Goal: Task Accomplishment & Management: Manage account settings

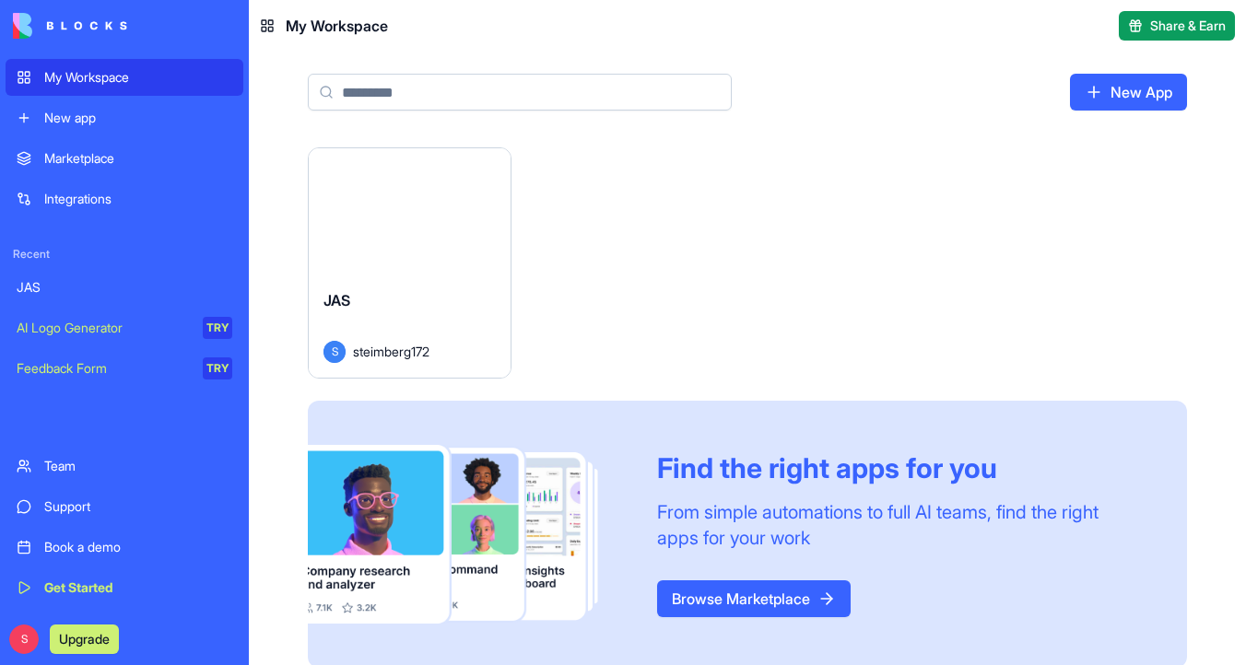
click at [384, 237] on div "Launch" at bounding box center [410, 211] width 202 height 126
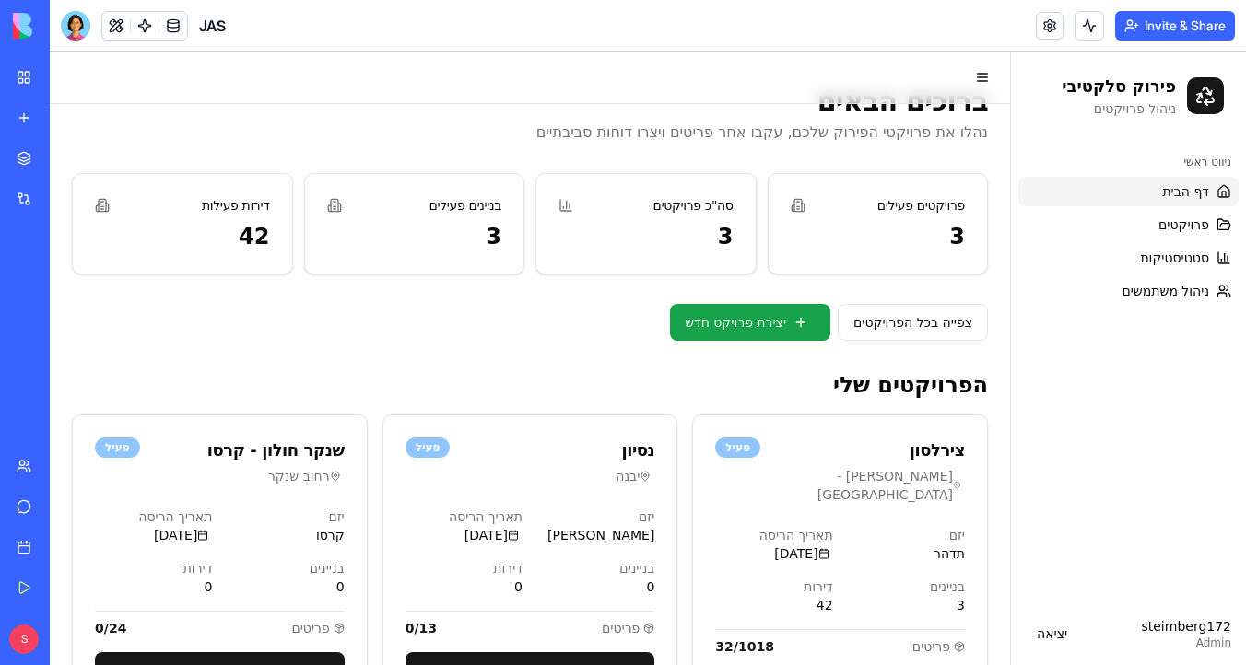
scroll to position [43, 0]
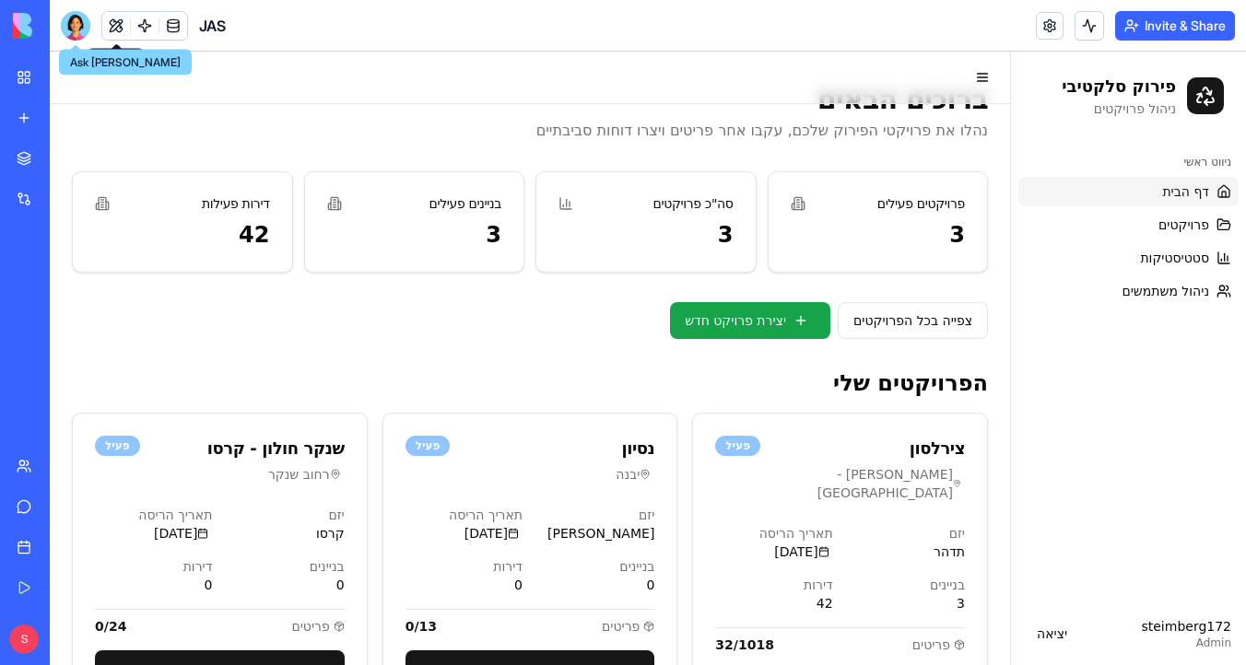
click at [73, 25] on div at bounding box center [75, 25] width 29 height 29
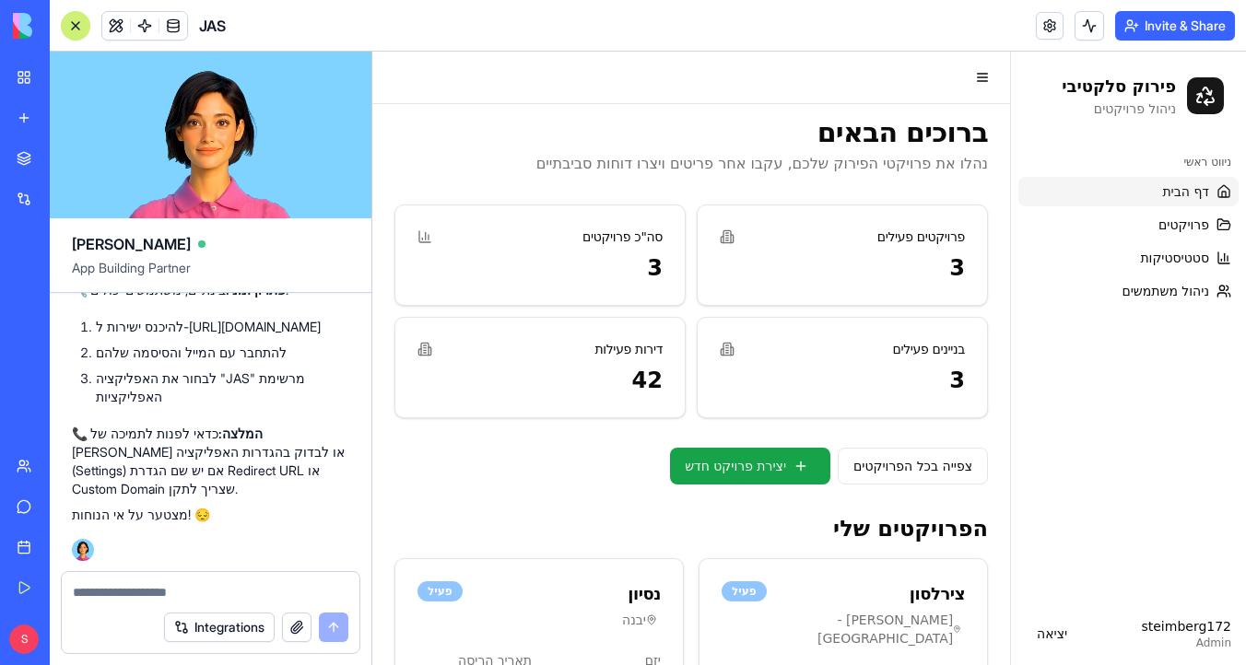
scroll to position [0, 0]
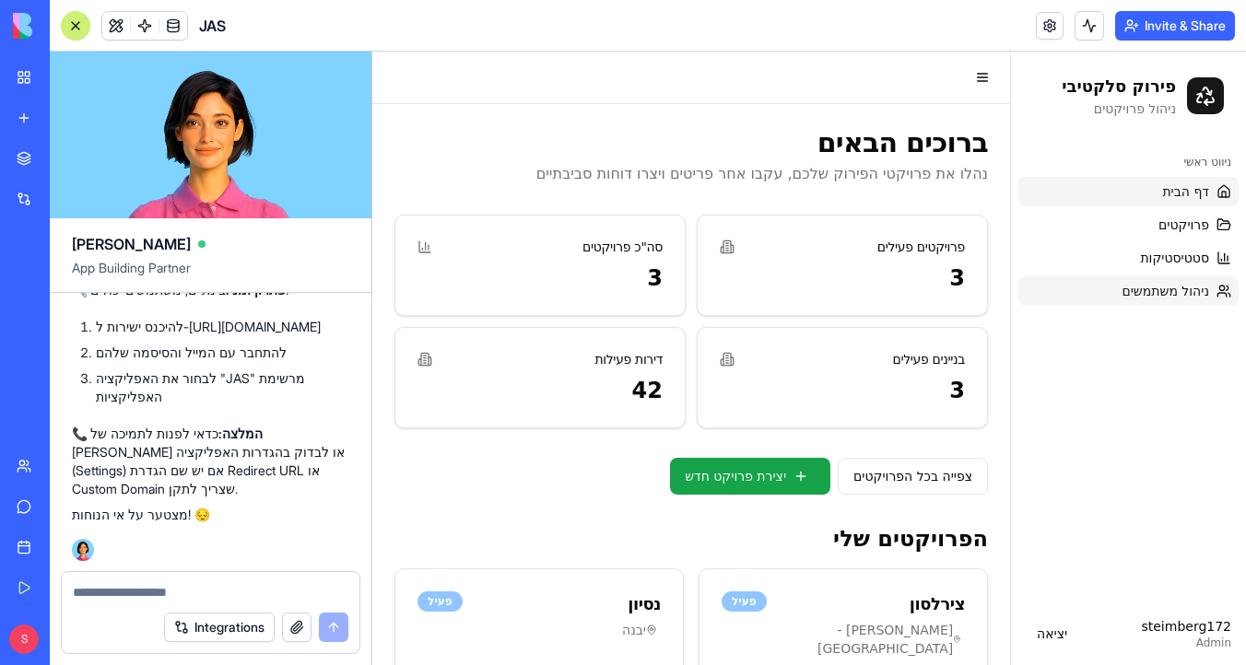
click at [1171, 291] on span "ניהול משתמשים" at bounding box center [1165, 291] width 88 height 18
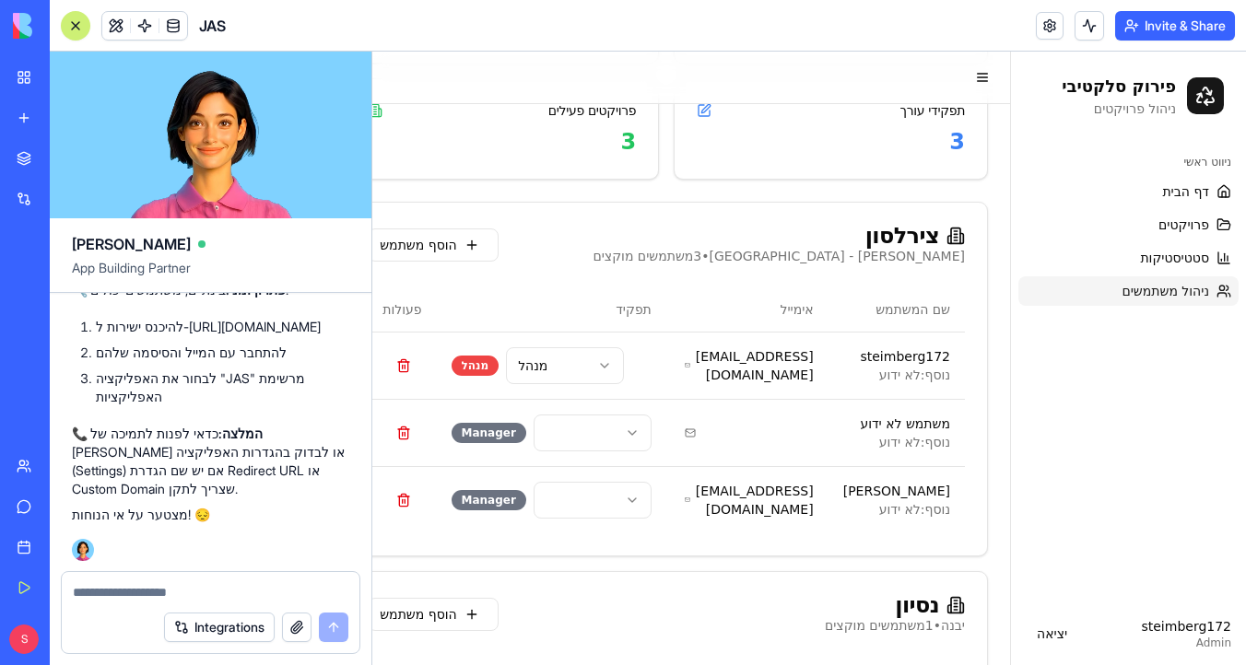
scroll to position [258, 0]
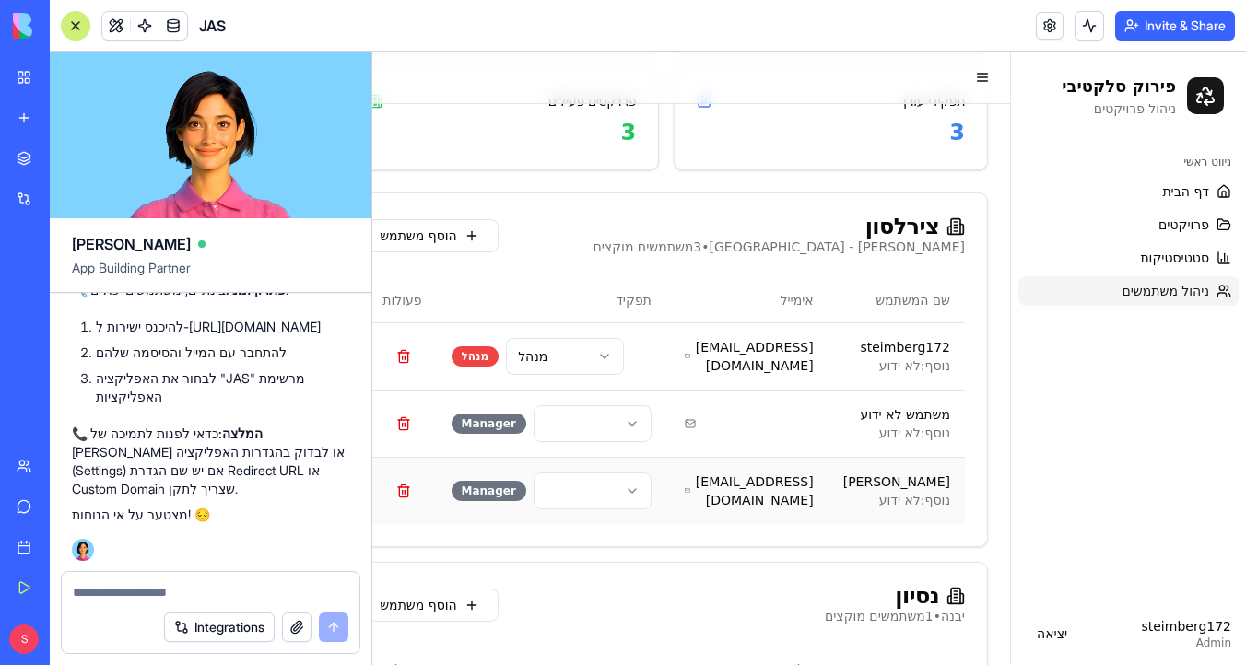
click at [740, 498] on span "steimbergyael@gmail.com" at bounding box center [751, 491] width 123 height 37
click at [1048, 28] on link at bounding box center [1050, 26] width 28 height 28
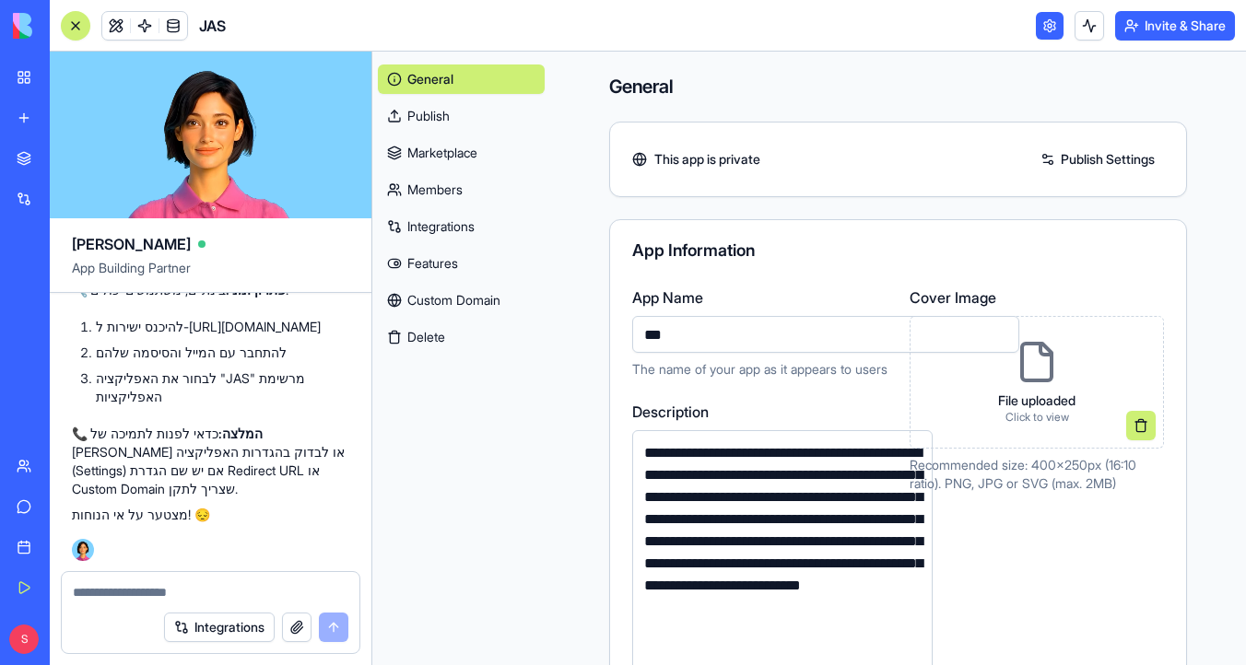
click at [488, 229] on link "Integrations" at bounding box center [461, 226] width 167 height 29
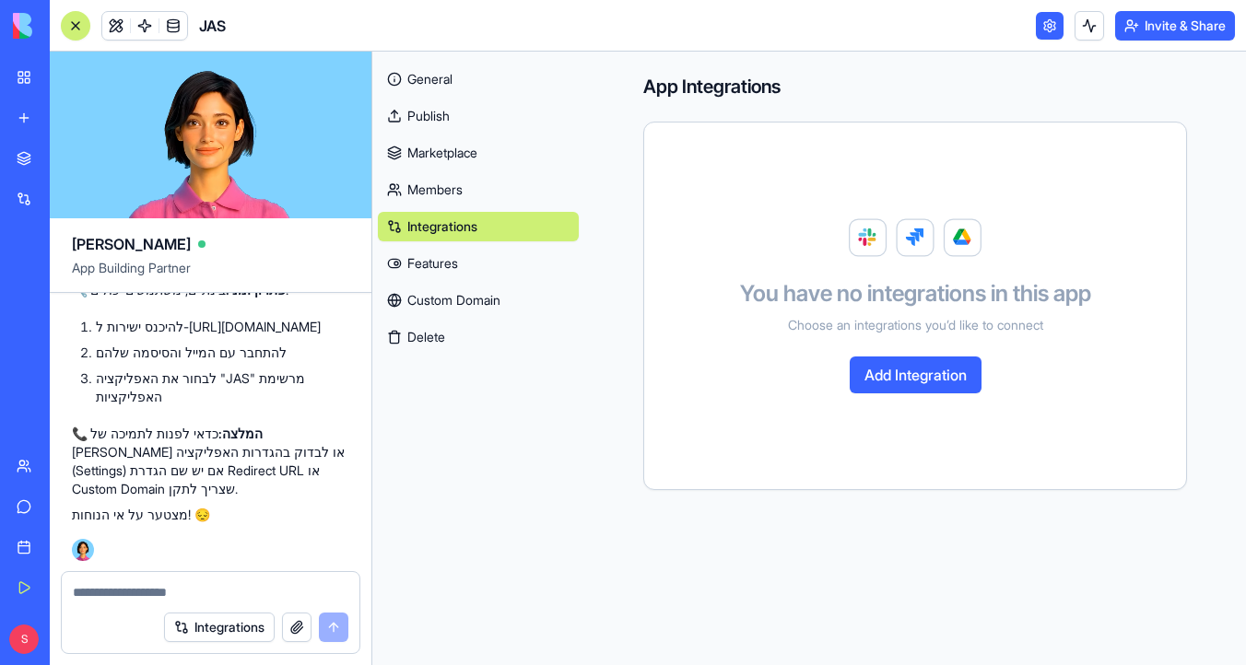
scroll to position [130921, 0]
click at [111, 23] on link at bounding box center [116, 26] width 28 height 28
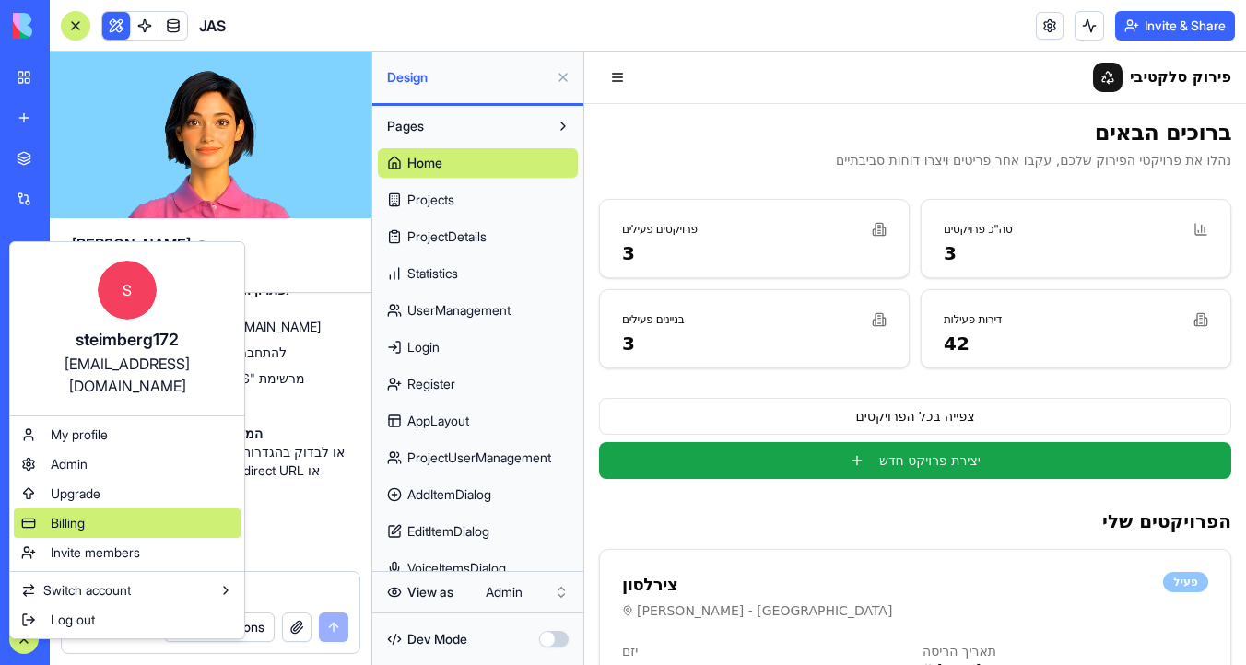
click at [149, 509] on div "Billing" at bounding box center [127, 523] width 227 height 29
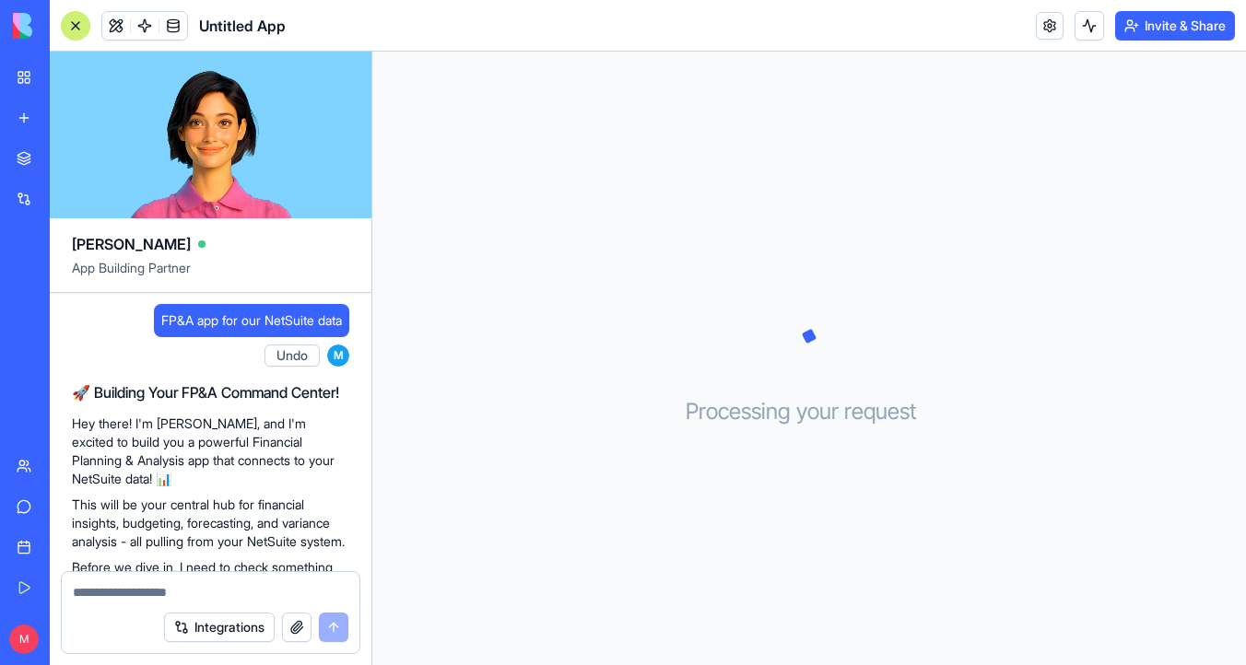
scroll to position [432, 0]
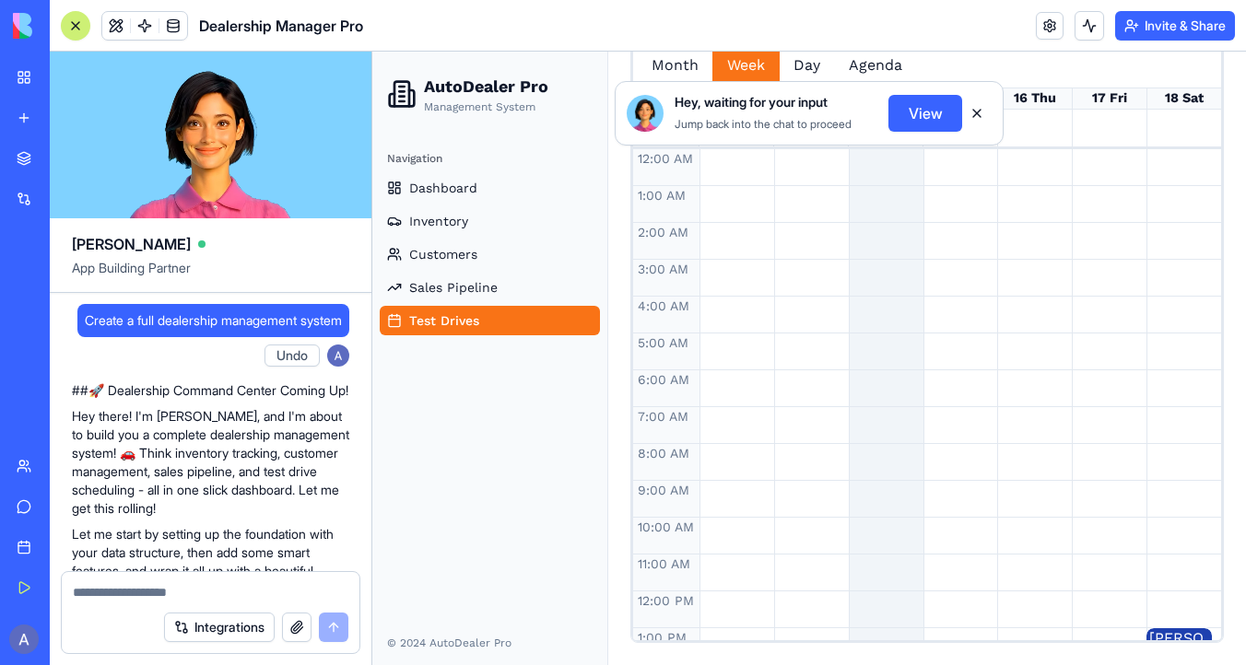
scroll to position [2741, 0]
